Goal: Complete application form

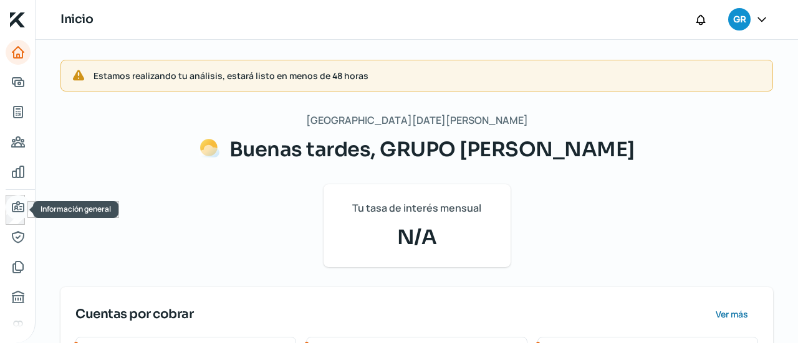
scroll to position [130, 0]
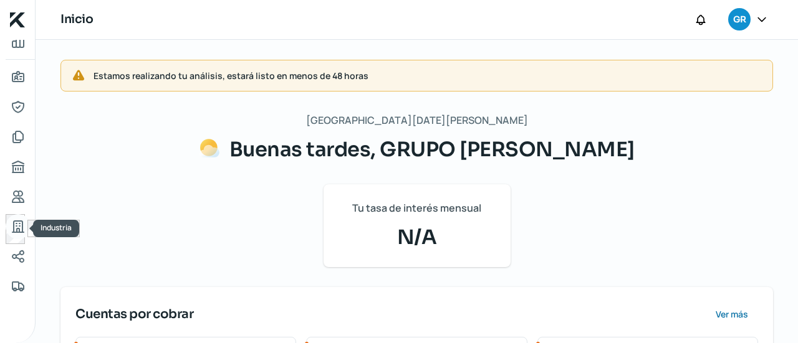
click at [17, 225] on icon "Industria" at bounding box center [18, 226] width 15 height 15
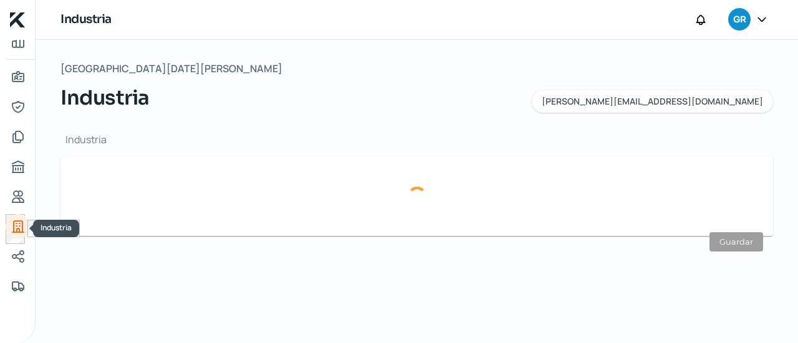
type input "Comercio"
type input "Textiles"
type input "[DATE]"
type input "35"
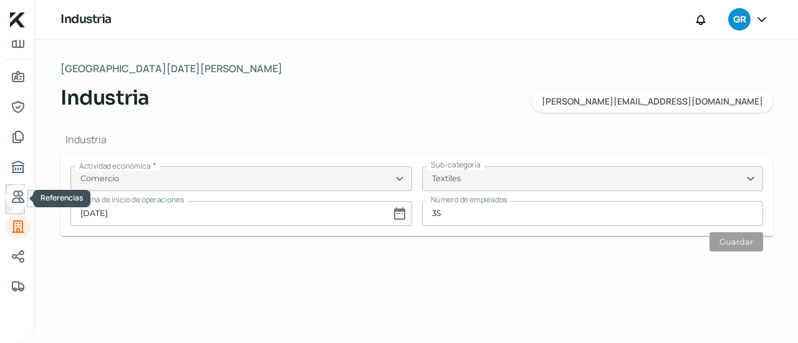
click at [18, 200] on icon "Referencias" at bounding box center [18, 196] width 15 height 15
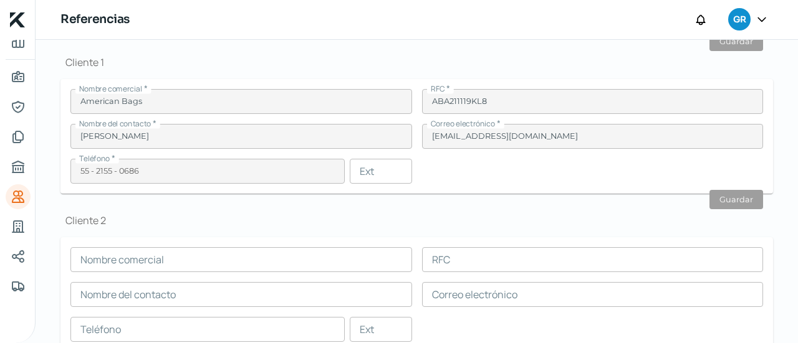
scroll to position [395, 0]
click at [17, 175] on link "Buró de crédito" at bounding box center [18, 167] width 25 height 25
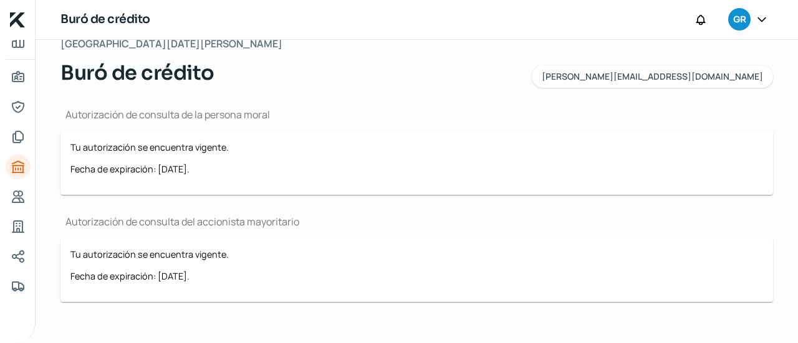
scroll to position [26, 0]
click at [19, 134] on icon "Documentos" at bounding box center [18, 137] width 15 height 15
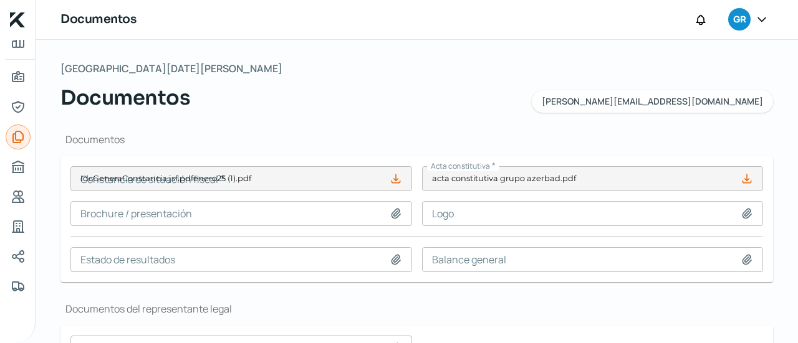
type input "IdcGeneraConstancia.jsf.pdfenero25 (1).pdf"
type input "EDO DE CUENTA GRUPO AZERBAD_JULIO25.pdf"
type input "EDO DE CUENTA GRUPO AZERBAD_ [DATE].pdf"
type input "EDO DE CUENTA GRUPO AZERBAD_MAYO25.pdf"
click at [15, 18] on icon at bounding box center [17, 19] width 15 height 15
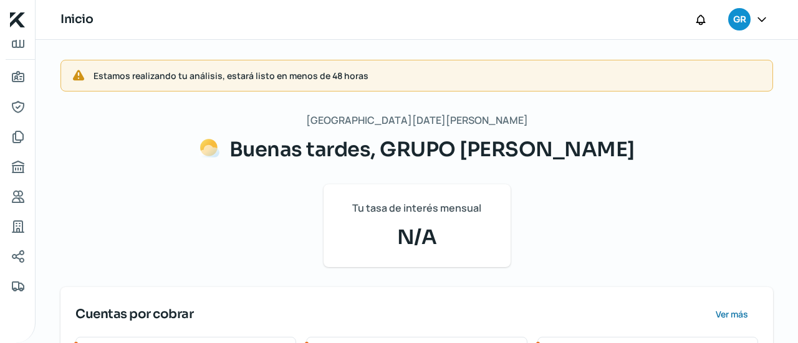
click at [765, 20] on icon at bounding box center [761, 19] width 12 height 12
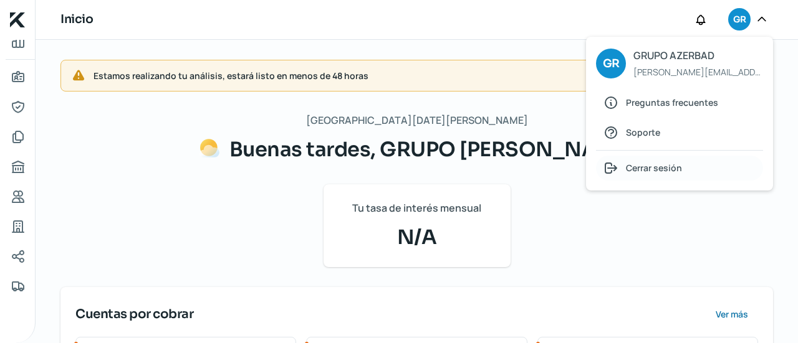
click at [652, 163] on span "Cerrar sesión" at bounding box center [654, 168] width 56 height 16
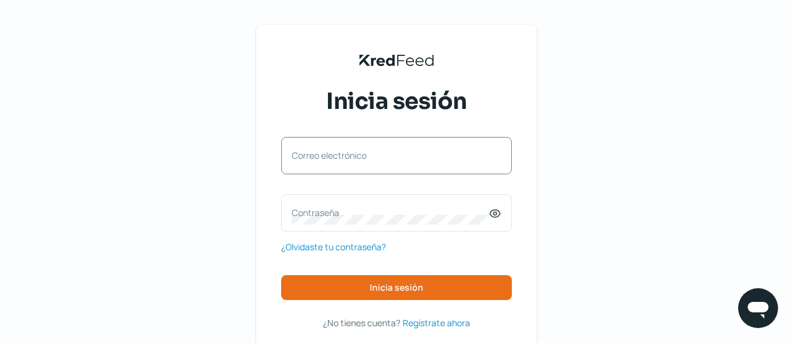
click at [436, 161] on label "Correo electrónico" at bounding box center [390, 156] width 197 height 12
click at [436, 161] on input "Correo electrónico" at bounding box center [396, 161] width 209 height 11
click at [446, 148] on div "Correo electrónico" at bounding box center [396, 155] width 231 height 37
click at [444, 155] on div "Correo electrónico" at bounding box center [396, 155] width 231 height 37
paste input "[EMAIL_ADDRESS][DOMAIN_NAME]"
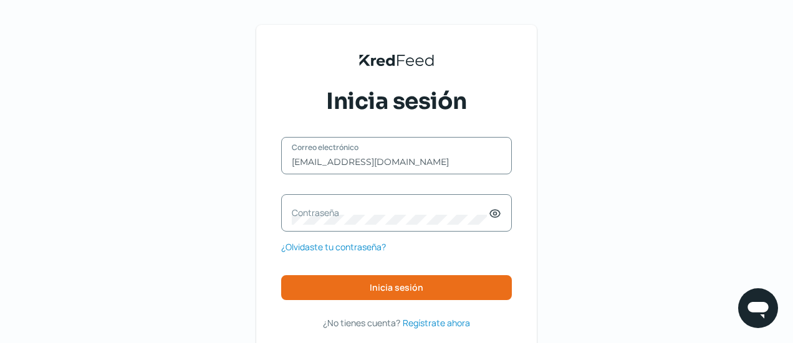
type input "[EMAIL_ADDRESS][DOMAIN_NAME]"
click at [413, 215] on label "Contraseña" at bounding box center [390, 213] width 197 height 12
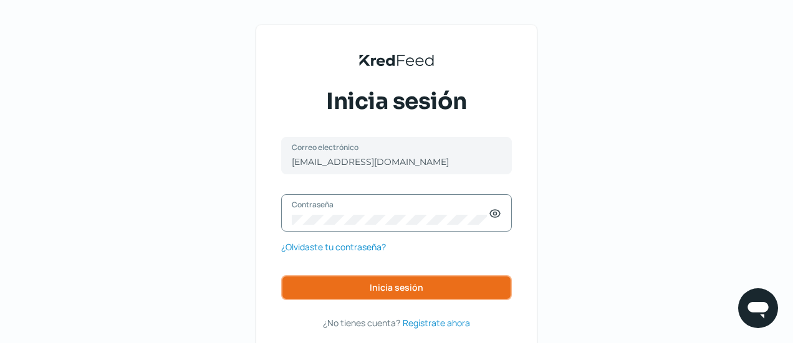
click at [407, 285] on span "Inicia sesión" at bounding box center [397, 288] width 54 height 9
